Goal: Check status: Check status

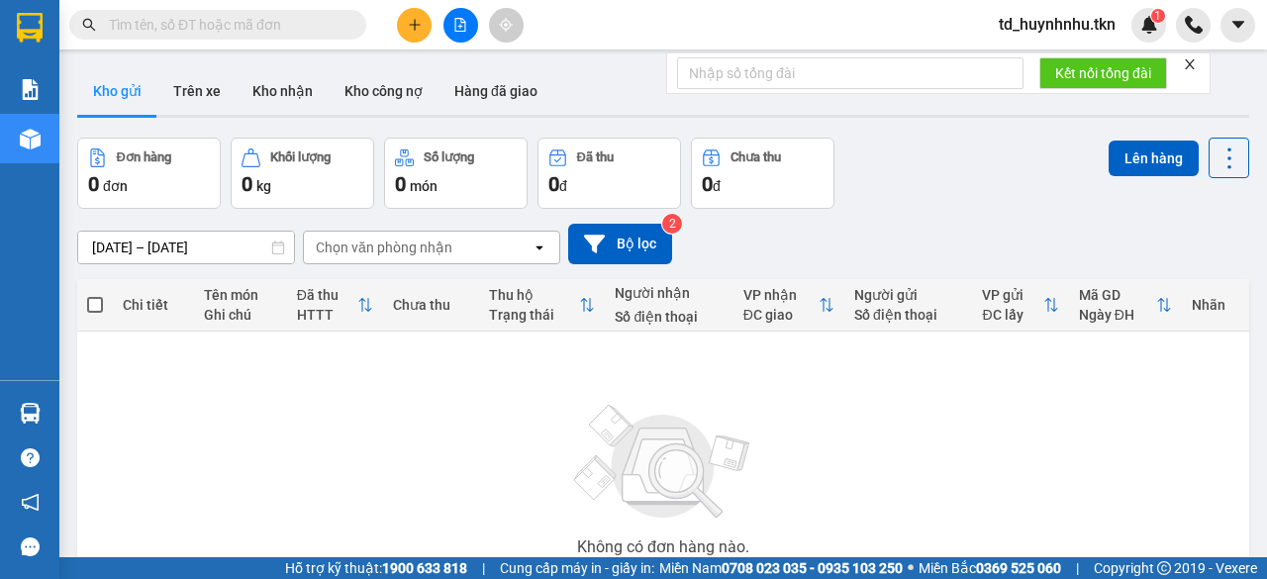
click at [231, 23] on input "text" at bounding box center [226, 25] width 234 height 22
paste input "0918623618"
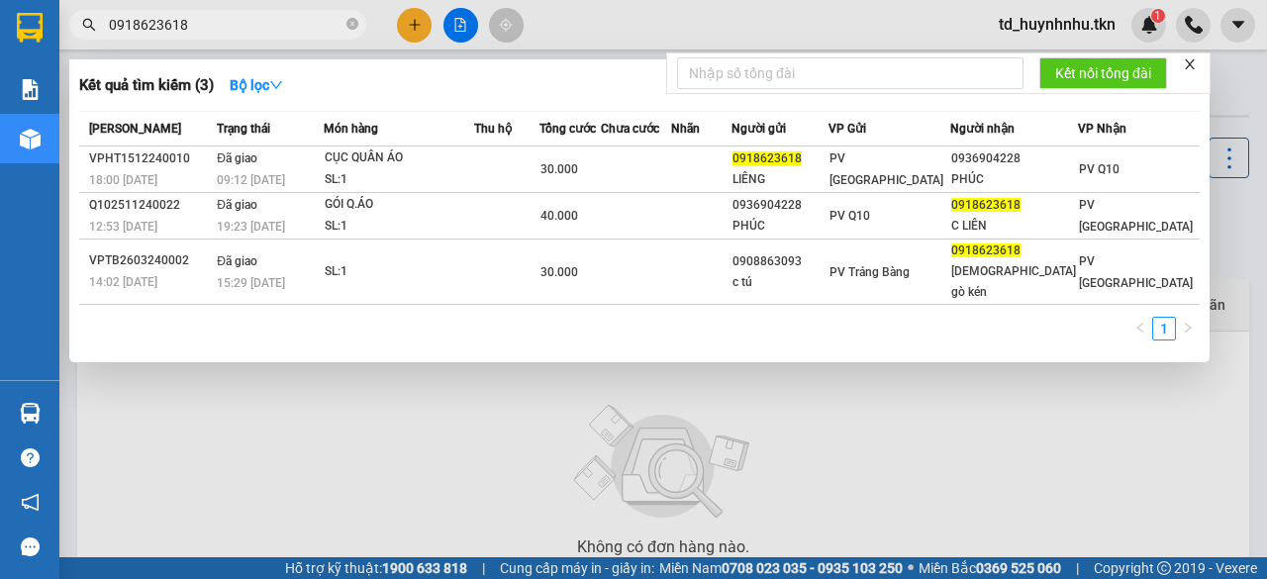
type input "0918623618"
drag, startPoint x: 196, startPoint y: 25, endPoint x: 72, endPoint y: 36, distance: 124.2
click at [72, 36] on div "0918623618" at bounding box center [193, 25] width 386 height 30
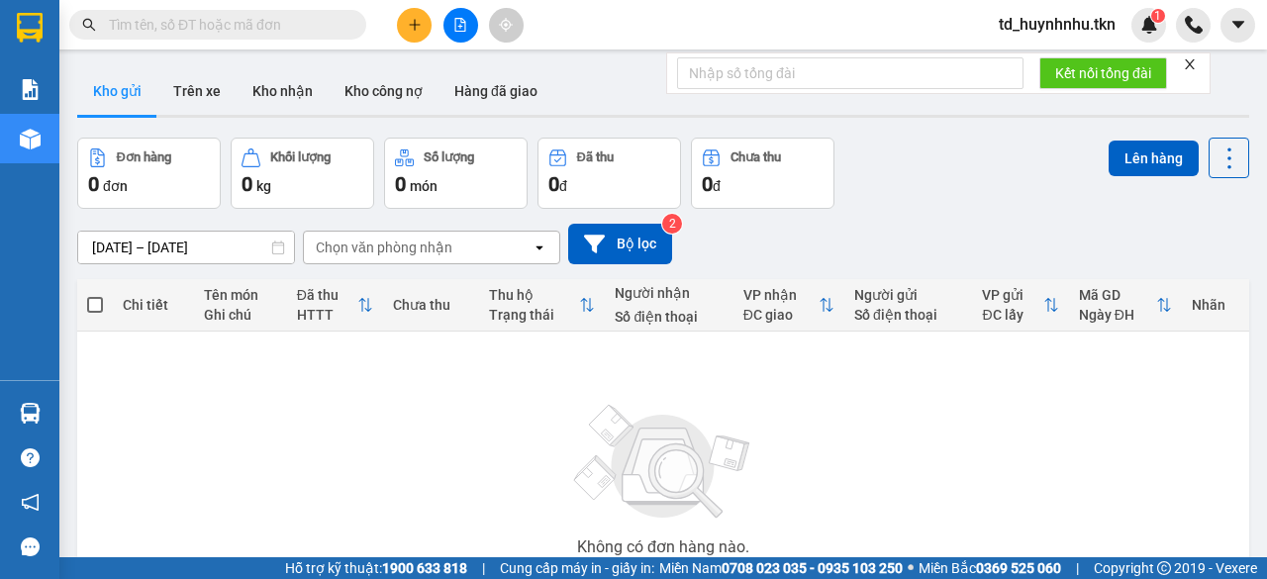
click at [318, 30] on input "text" at bounding box center [226, 25] width 234 height 22
paste input "0918623618"
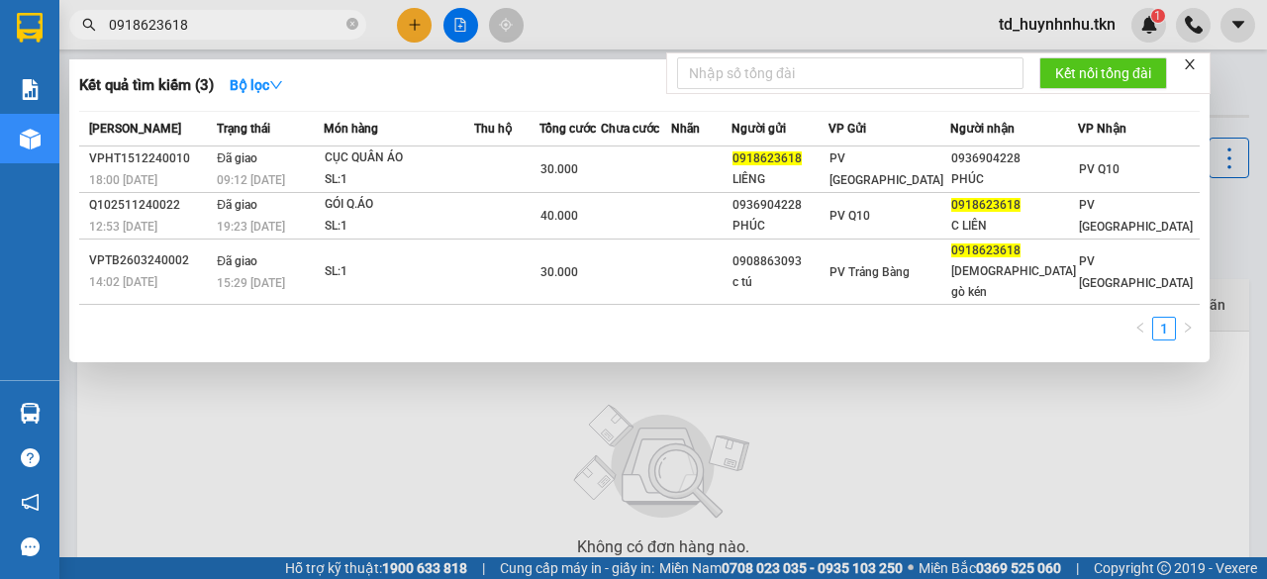
type input "0918623618"
click at [968, 395] on div at bounding box center [633, 289] width 1267 height 579
click at [261, 21] on input "0918623618" at bounding box center [226, 25] width 234 height 22
click at [269, 86] on strong "Bộ lọc" at bounding box center [256, 85] width 53 height 16
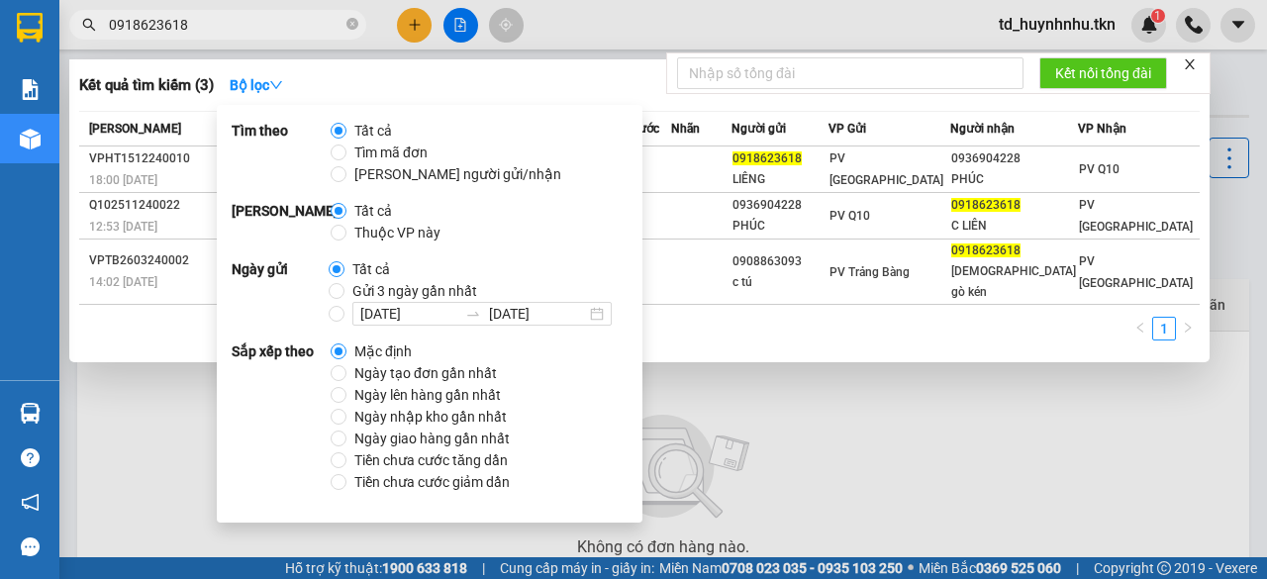
click at [206, 27] on input "0918623618" at bounding box center [226, 25] width 234 height 22
